Goal: Task Accomplishment & Management: Use online tool/utility

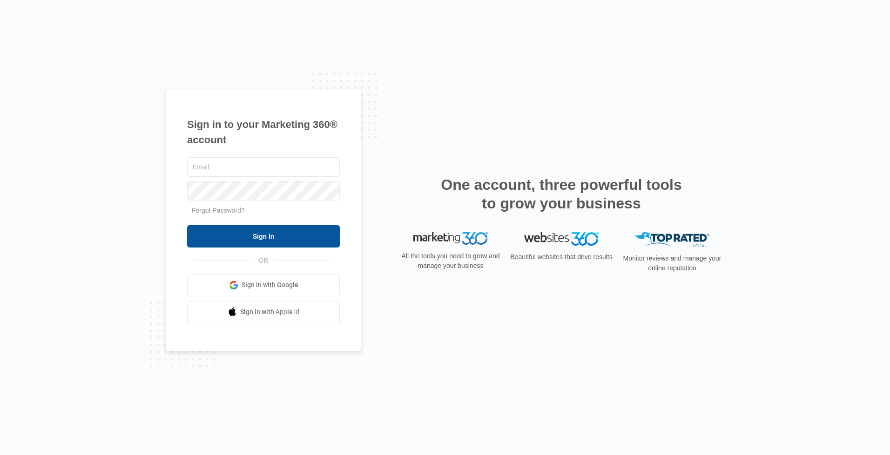
type input "[DOMAIN_NAME][EMAIL_ADDRESS][DOMAIN_NAME]"
click at [235, 231] on input "Sign In" at bounding box center [263, 236] width 153 height 22
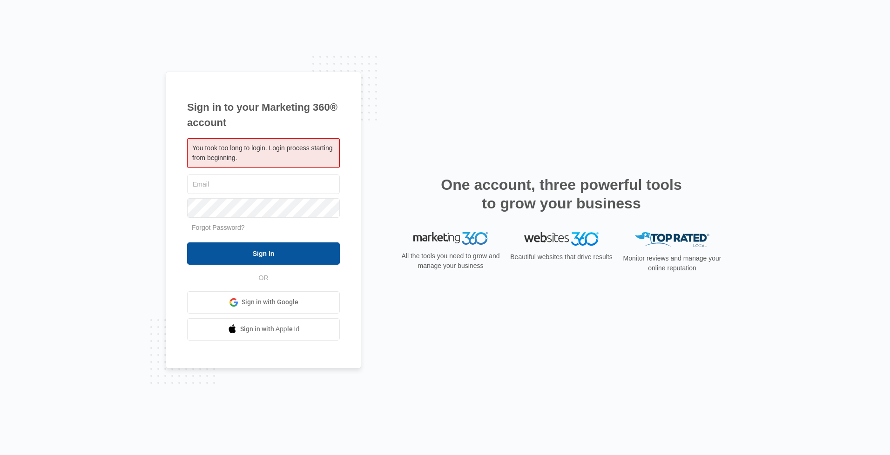
type input "[DOMAIN_NAME][EMAIL_ADDRESS][DOMAIN_NAME]"
click at [231, 254] on input "Sign In" at bounding box center [263, 253] width 153 height 22
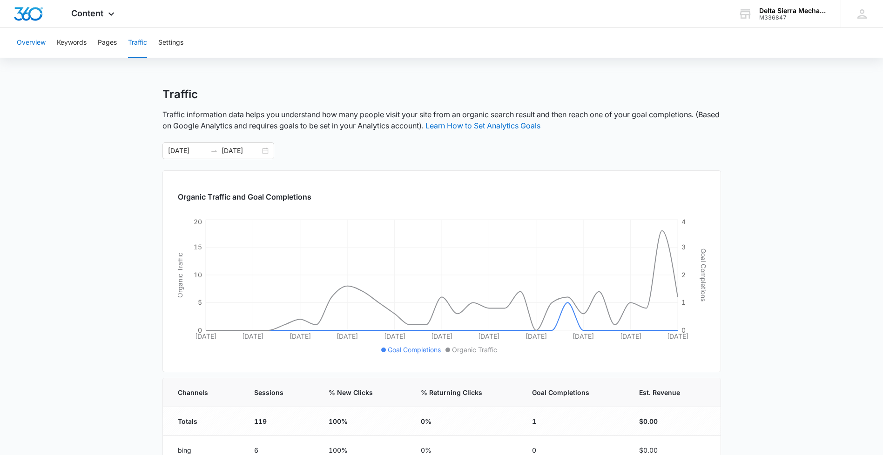
click at [30, 46] on button "Overview" at bounding box center [31, 43] width 29 height 30
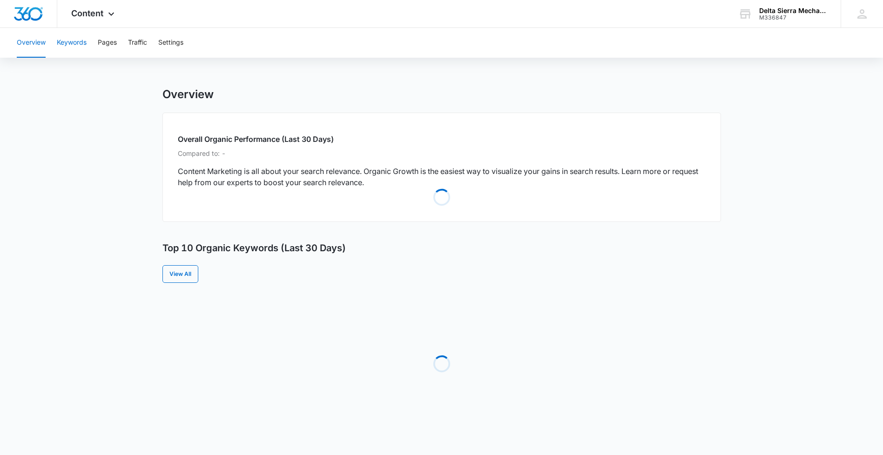
click at [70, 45] on button "Keywords" at bounding box center [72, 43] width 30 height 30
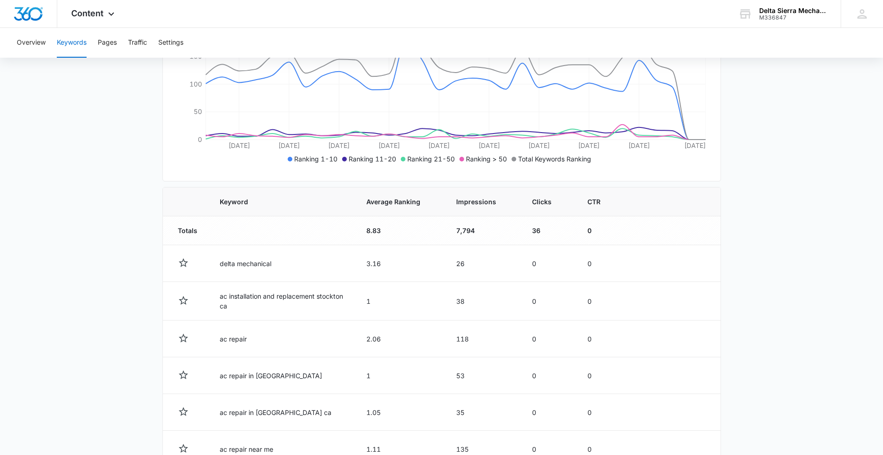
scroll to position [189, 0]
